Goal: Information Seeking & Learning: Understand process/instructions

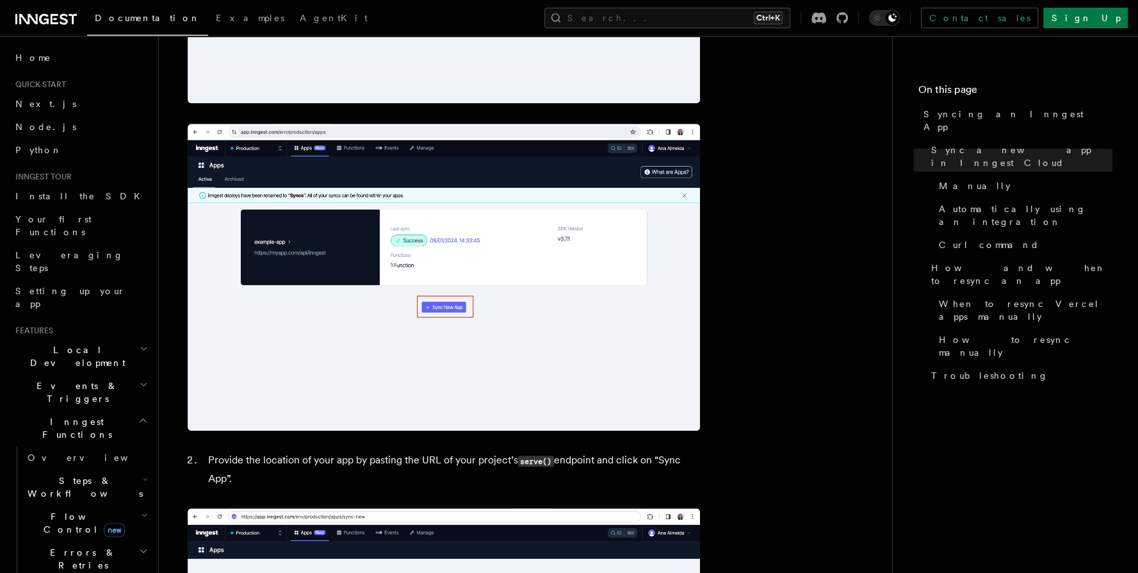
scroll to position [660, 0]
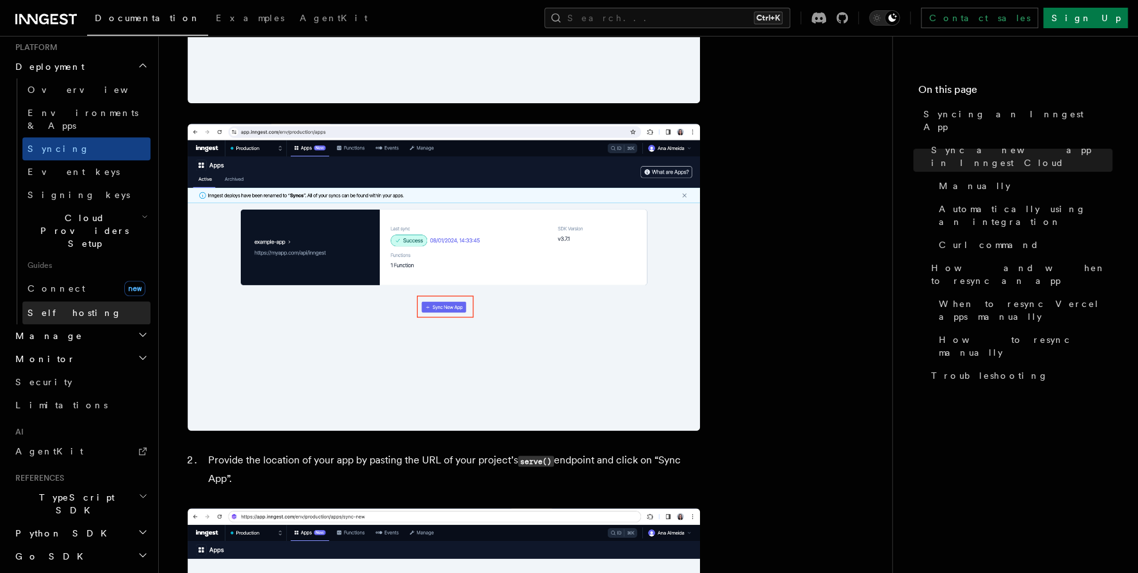
click at [78, 301] on link "Self hosting" at bounding box center [86, 312] width 128 height 23
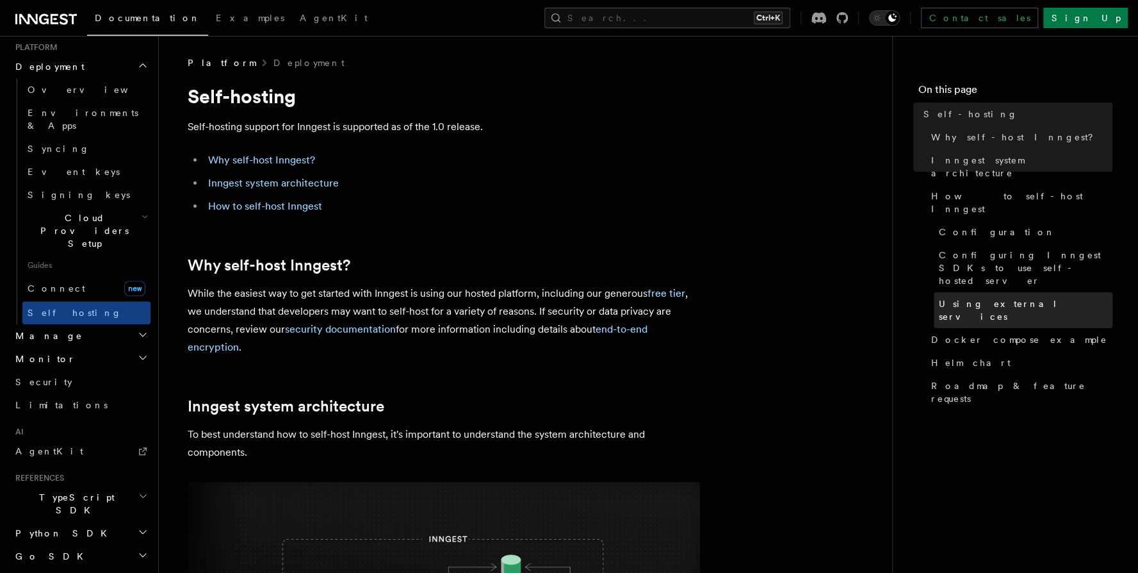
click at [1003, 297] on span "Using external services" at bounding box center [1026, 310] width 174 height 26
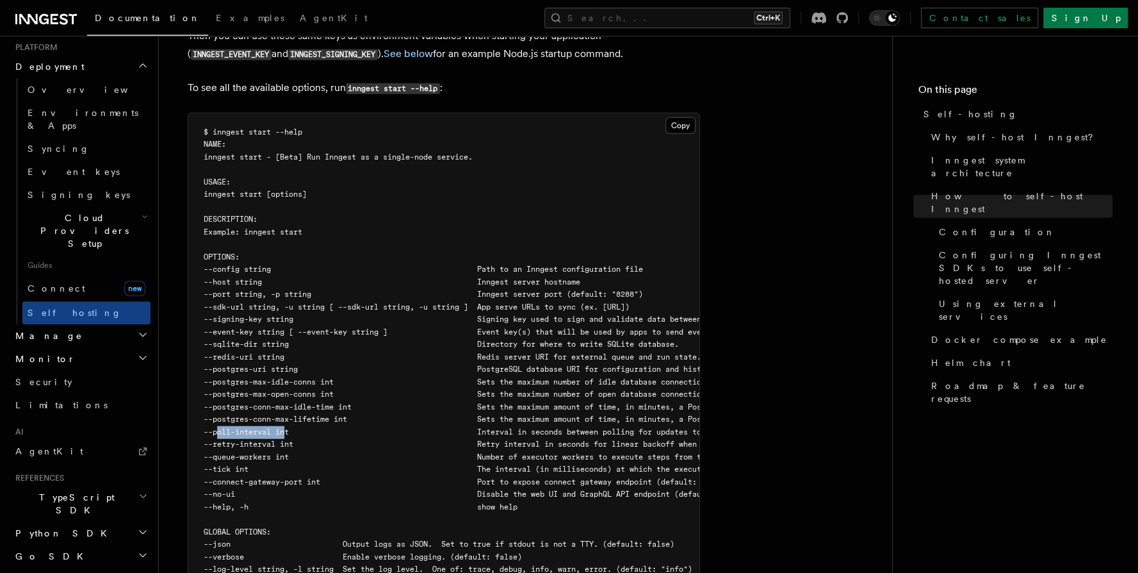
drag, startPoint x: 286, startPoint y: 401, endPoint x: 216, endPoint y: 406, distance: 70.6
click at [216, 406] on pre "$ inngest start --help NAME: inngest start - [Beta] Run Inngest as a single-nod…" at bounding box center [443, 350] width 511 height 475
copy span "--poll-interval"
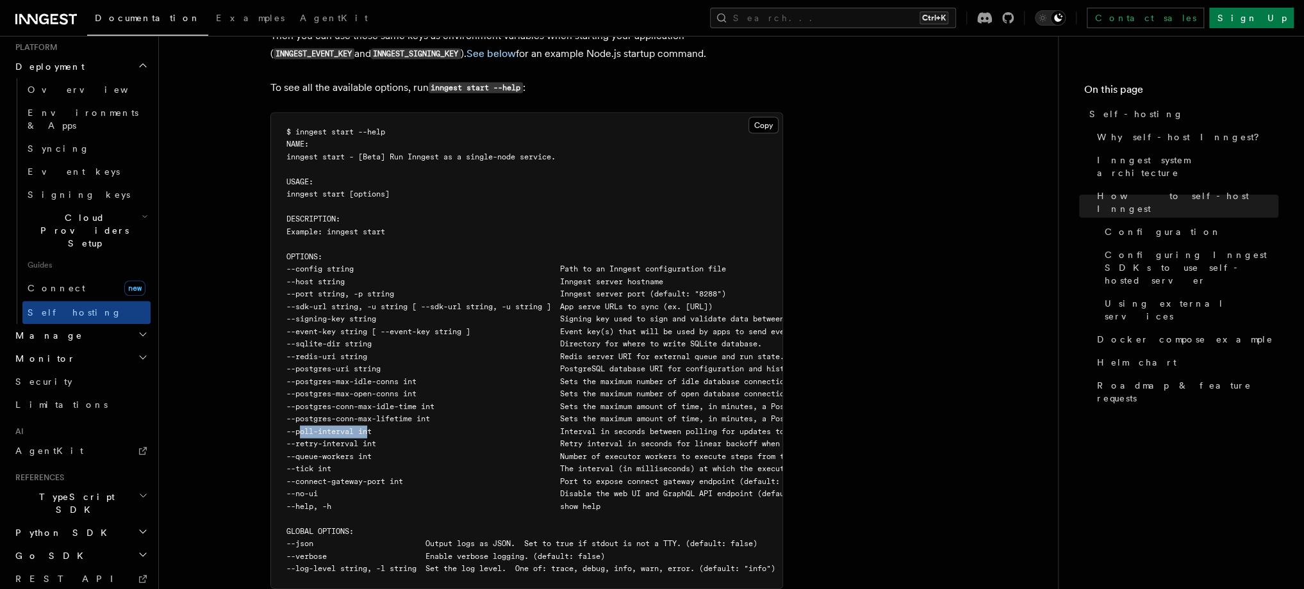
scroll to position [643, 0]
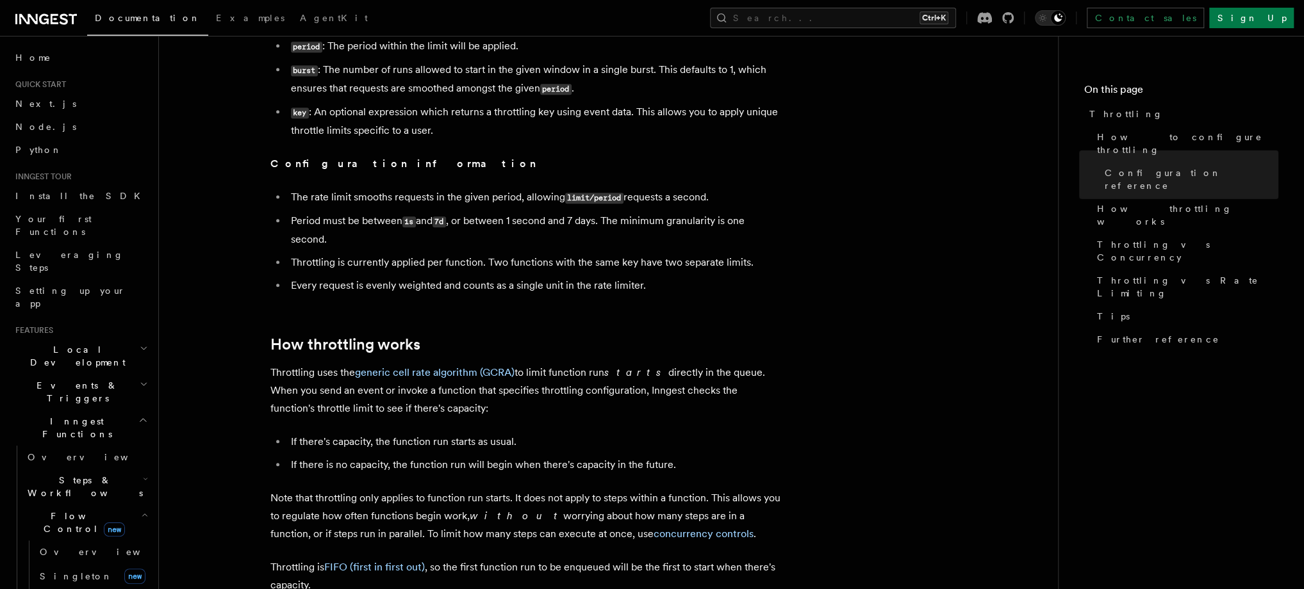
scroll to position [619, 0]
